Goal: Communication & Community: Answer question/provide support

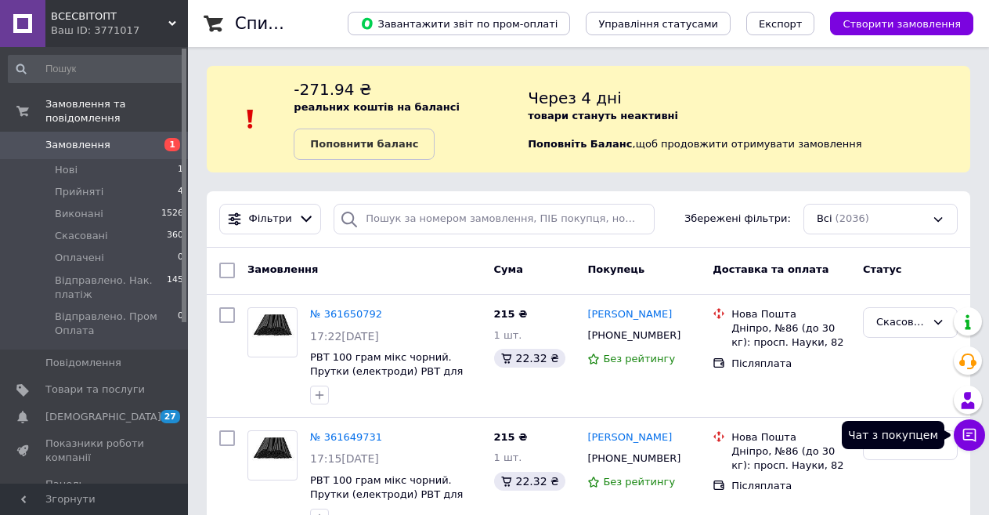
click at [978, 421] on button "Чат з покупцем" at bounding box center [969, 434] width 31 height 31
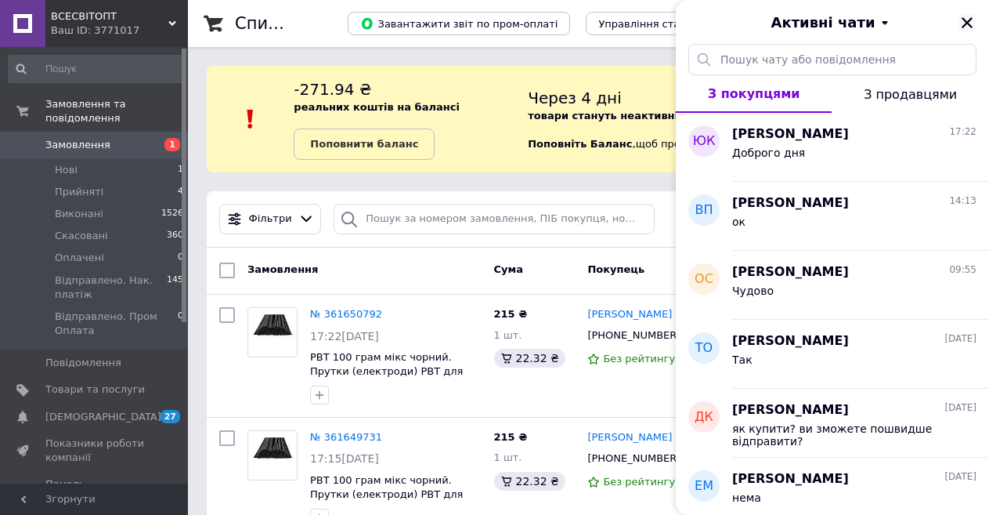
click at [970, 21] on icon "Закрити" at bounding box center [967, 23] width 14 height 14
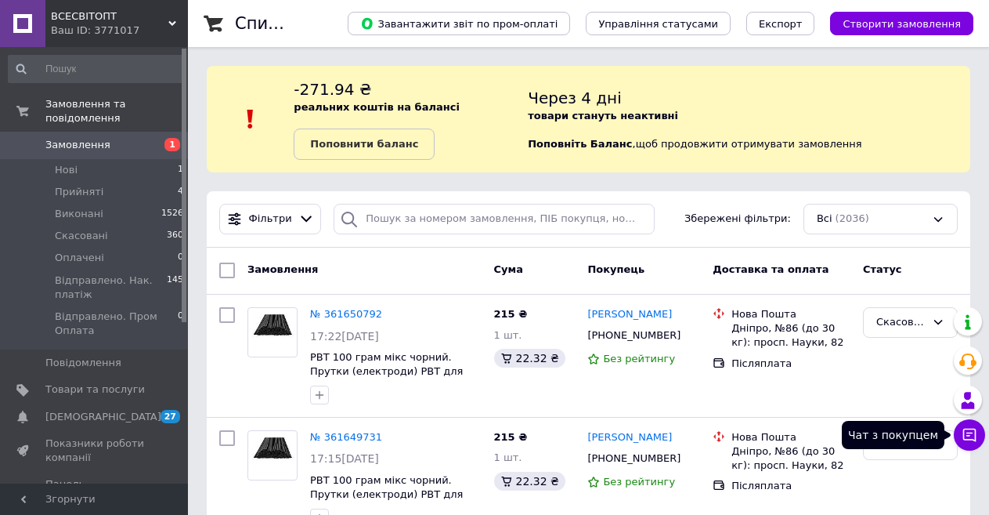
click at [972, 439] on icon at bounding box center [970, 435] width 16 height 16
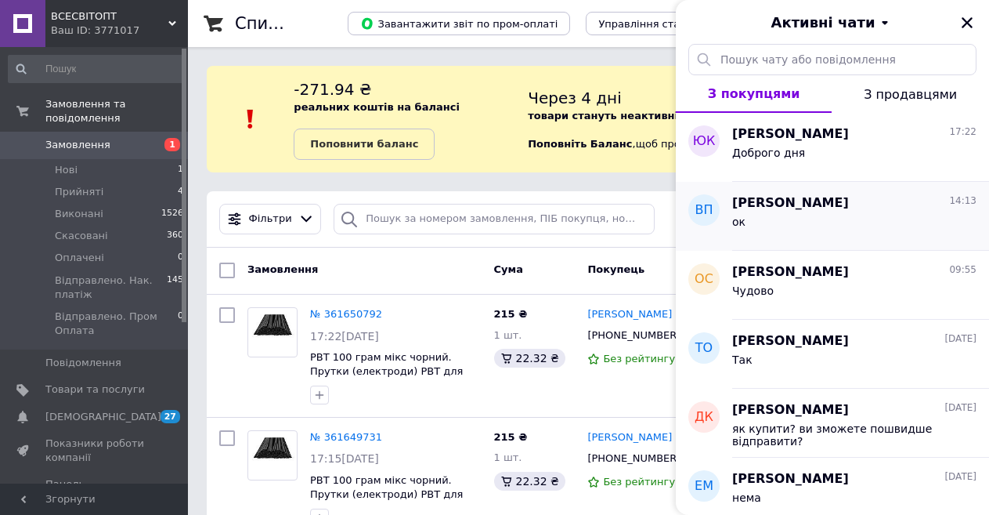
click at [800, 215] on div "ок" at bounding box center [854, 224] width 244 height 25
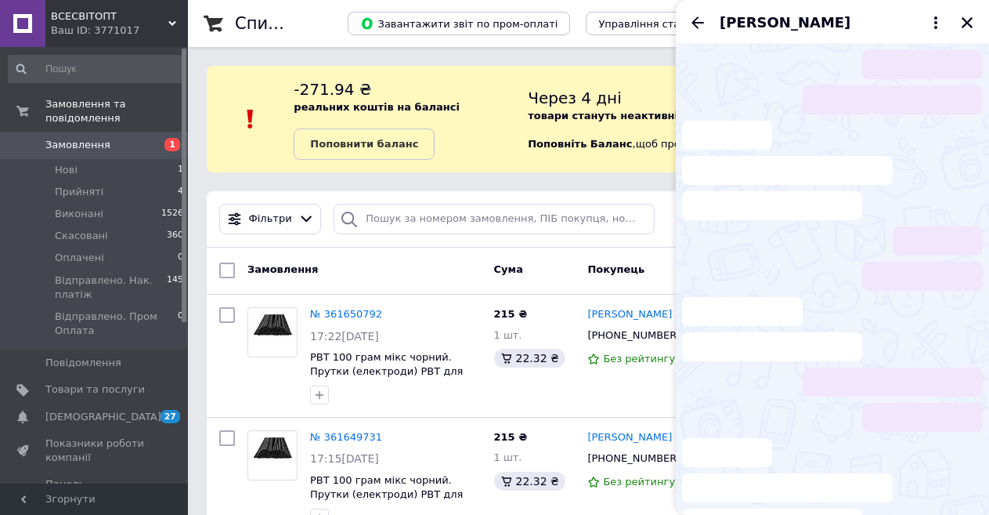
scroll to position [594, 0]
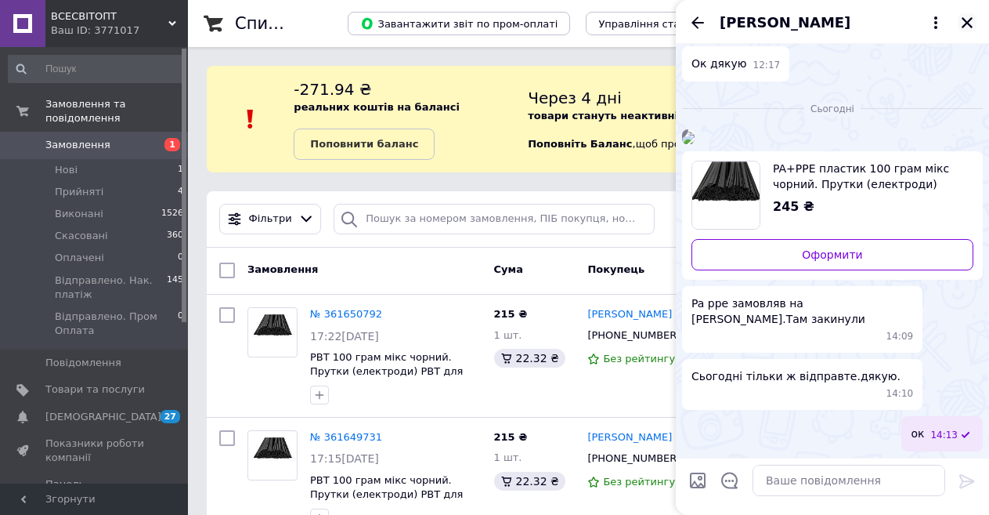
click at [971, 19] on icon "Закрити" at bounding box center [967, 22] width 11 height 11
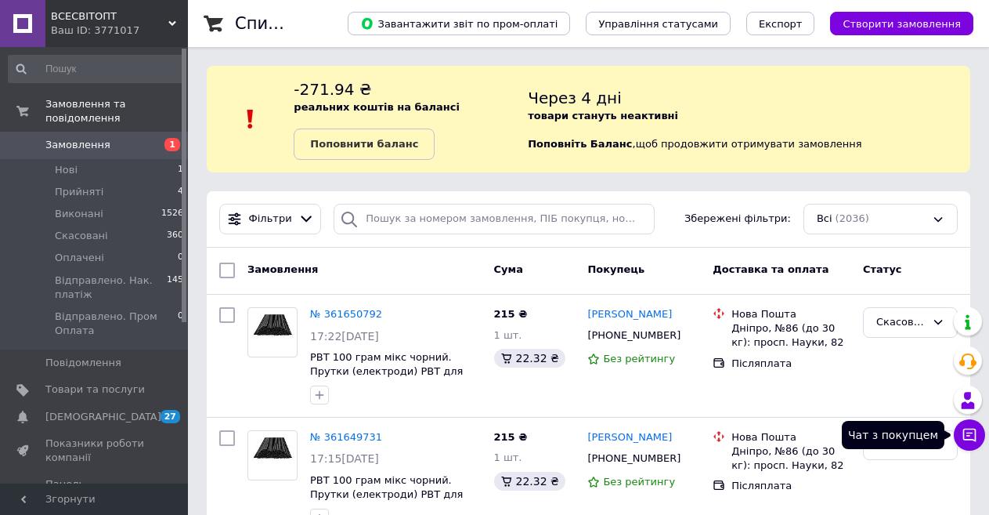
click at [970, 435] on icon at bounding box center [970, 435] width 16 height 16
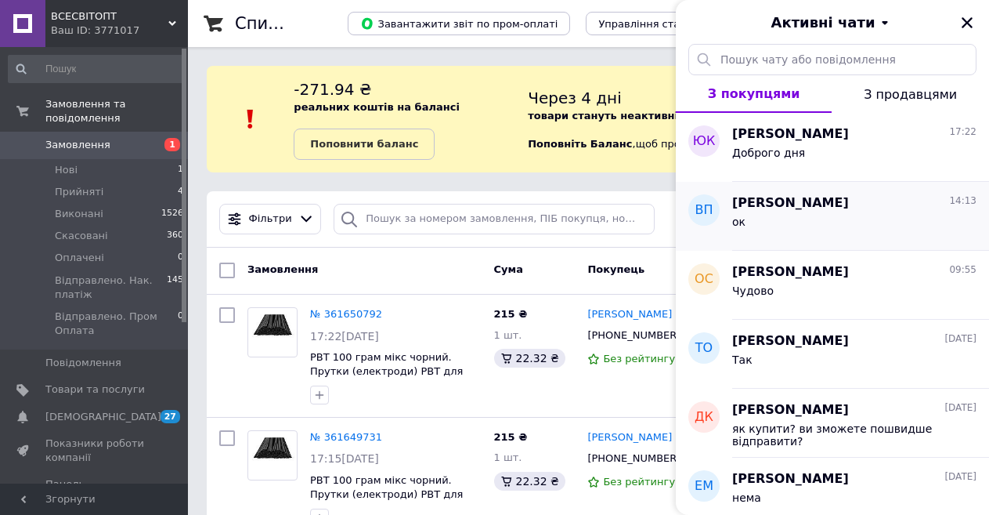
click at [803, 213] on div "ок" at bounding box center [854, 224] width 244 height 25
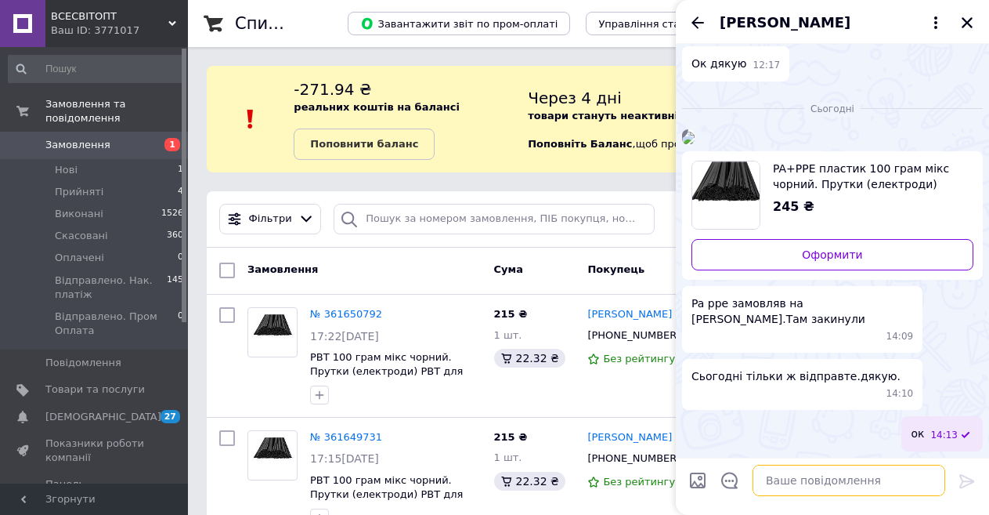
click at [781, 484] on textarea at bounding box center [849, 479] width 193 height 31
type textarea "d"
type textarea "відправлено"
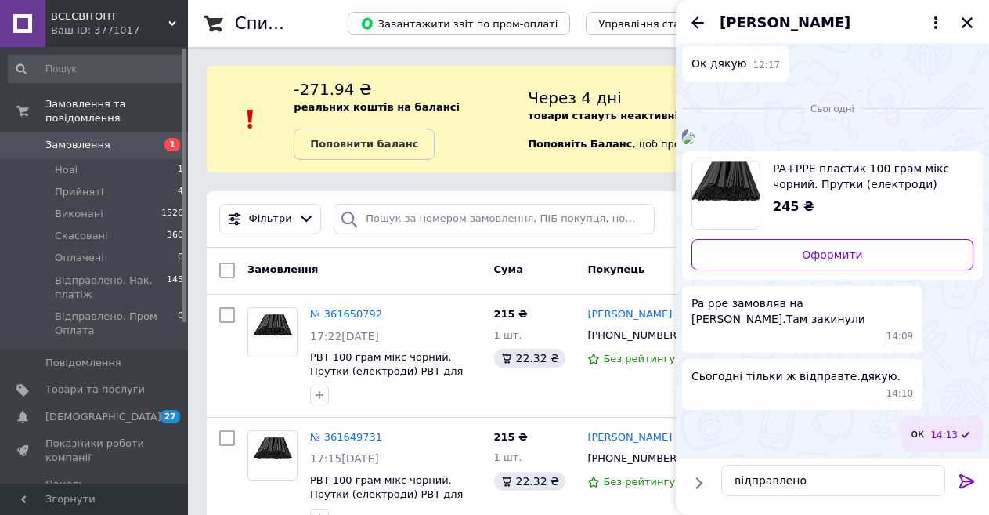
click at [965, 482] on icon at bounding box center [967, 480] width 19 height 19
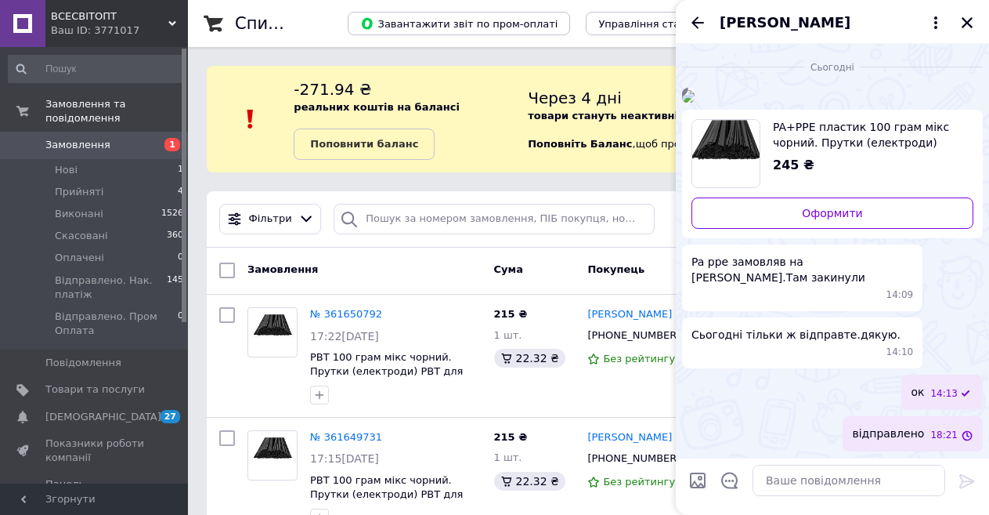
scroll to position [635, 0]
click at [968, 19] on icon "Закрити" at bounding box center [967, 23] width 14 height 14
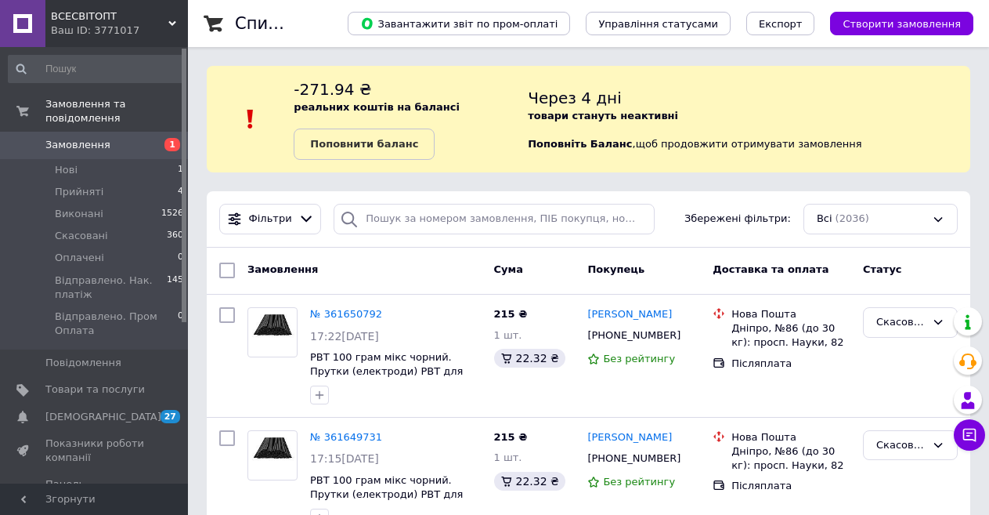
scroll to position [78, 0]
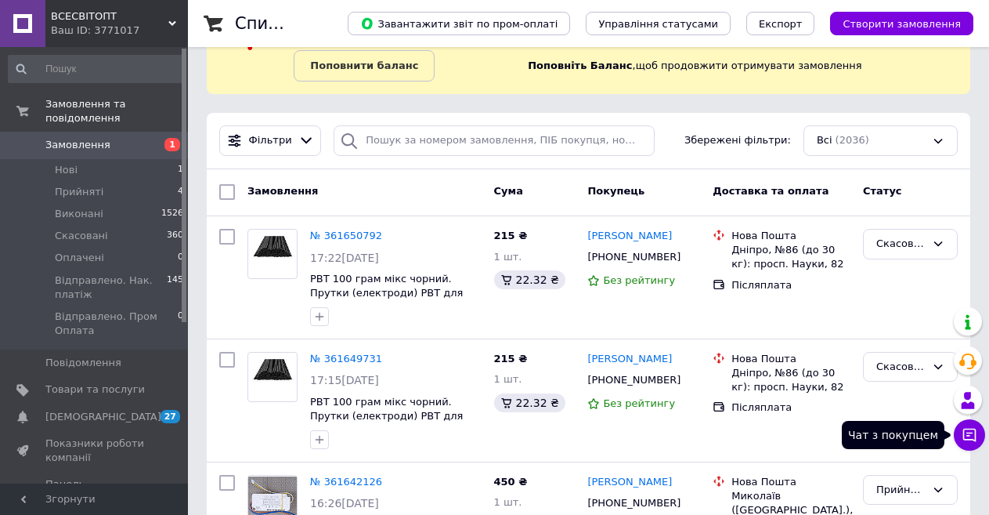
click at [966, 430] on icon at bounding box center [970, 435] width 16 height 16
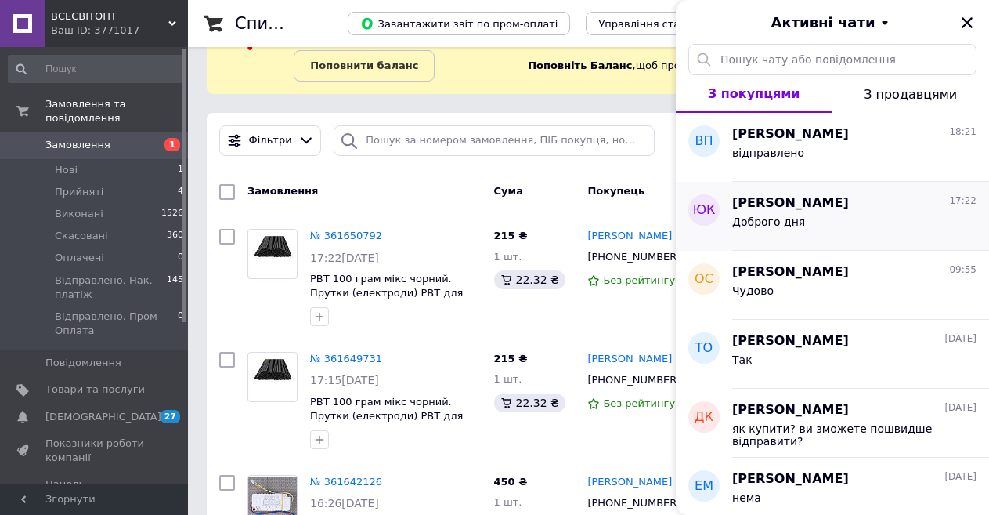
click at [816, 207] on span "[PERSON_NAME]" at bounding box center [790, 203] width 117 height 18
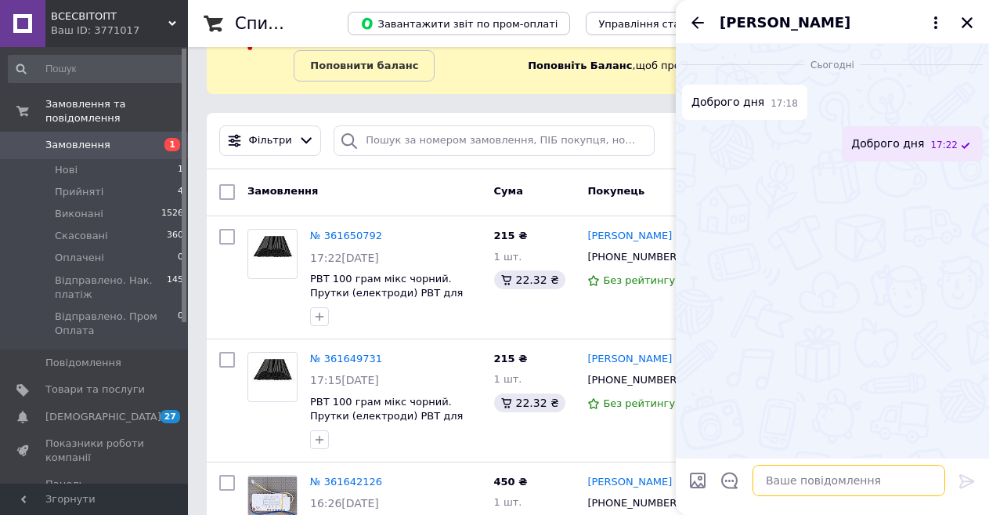
click at [785, 478] on textarea at bounding box center [849, 479] width 193 height 31
type textarea "X"
type textarea "Чому скасували замовлення"
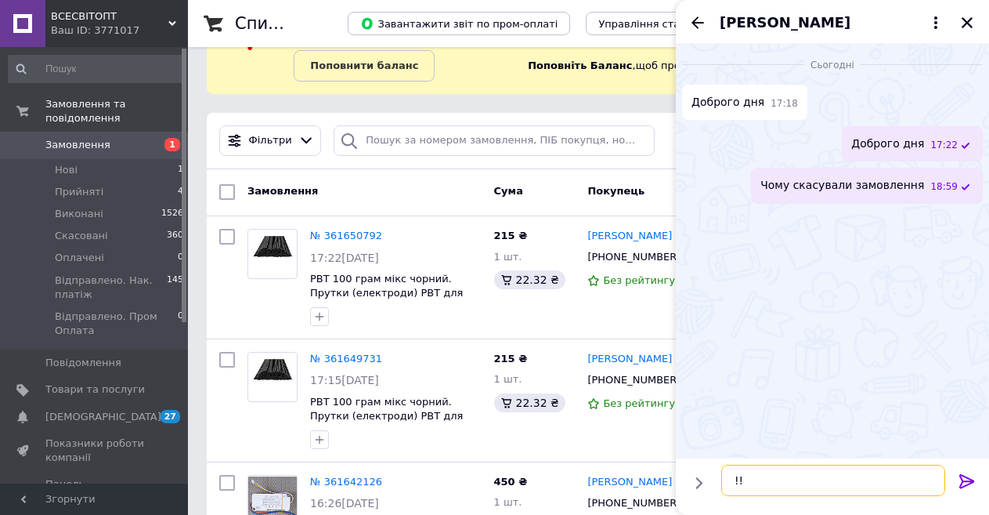
type textarea "!!!"
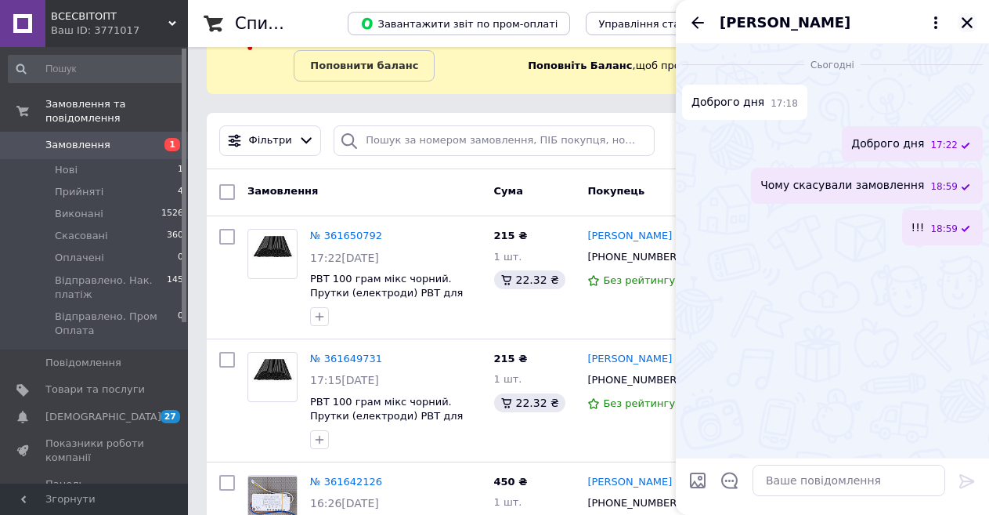
click at [963, 16] on icon "Закрити" at bounding box center [967, 23] width 14 height 14
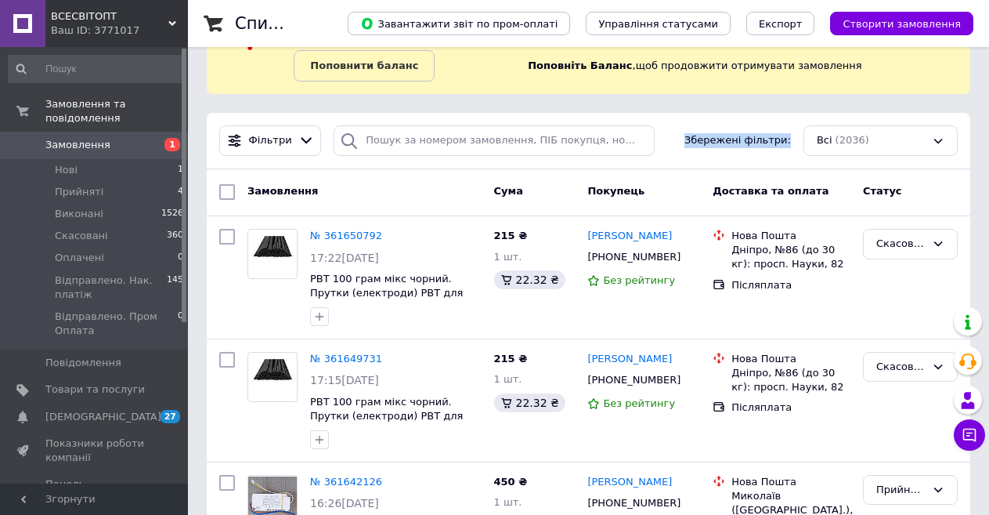
drag, startPoint x: 701, startPoint y: 137, endPoint x: 796, endPoint y: 139, distance: 94.8
click at [796, 139] on div "Збережені фільтри:" at bounding box center [737, 140] width 119 height 15
click at [743, 139] on span "Збережені фільтри:" at bounding box center [737, 140] width 107 height 15
click at [741, 141] on span "Збережені фільтри:" at bounding box center [737, 140] width 107 height 15
